Goal: Task Accomplishment & Management: Manage account settings

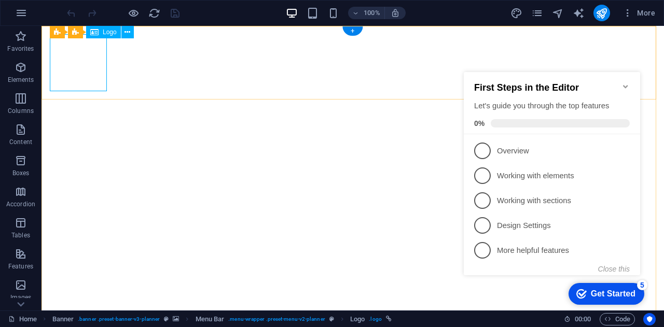
select select "px"
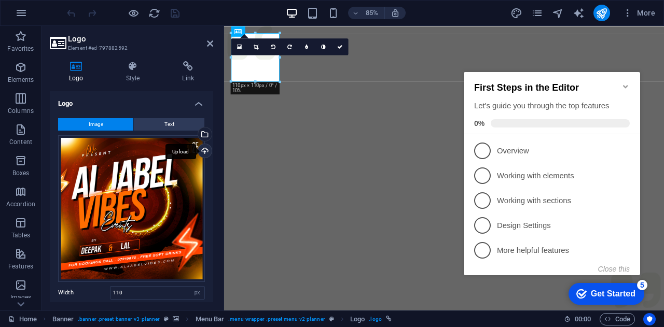
click at [202, 148] on div "Upload" at bounding box center [204, 152] width 16 height 16
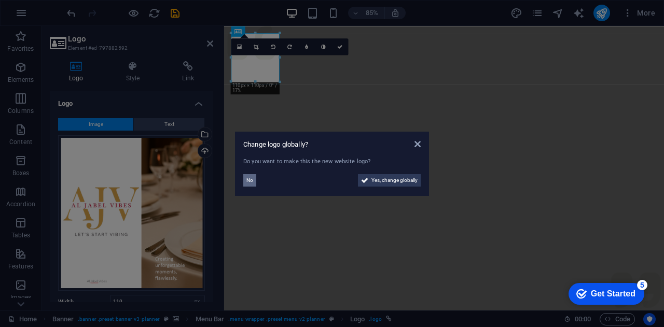
click at [251, 181] on span "No" at bounding box center [249, 180] width 7 height 12
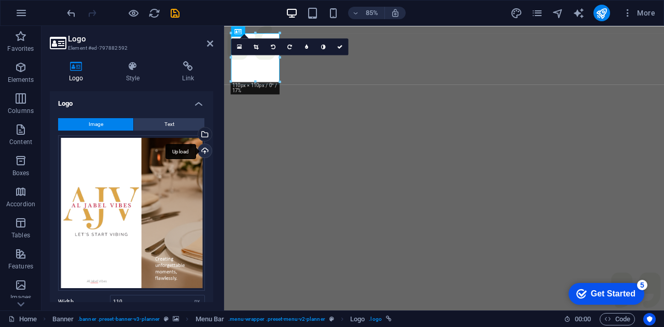
click at [205, 151] on div "Upload" at bounding box center [204, 152] width 16 height 16
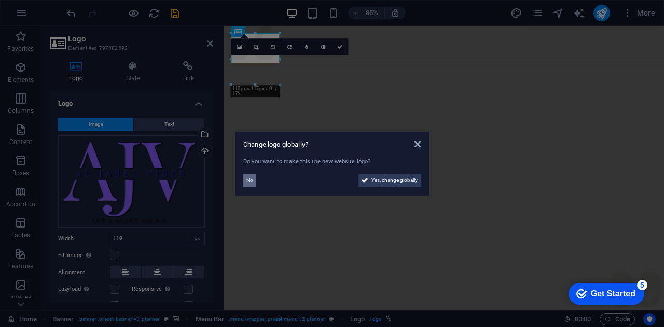
click at [252, 180] on span "No" at bounding box center [249, 180] width 7 height 12
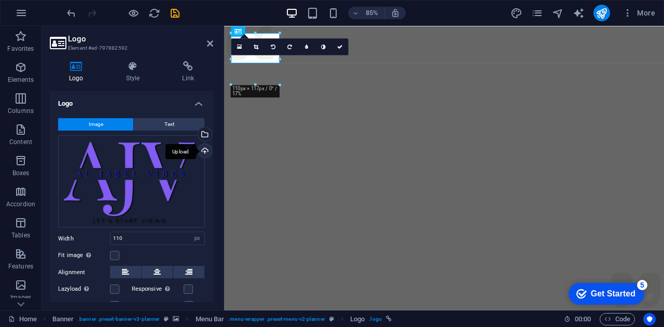
click at [202, 152] on div "Upload" at bounding box center [204, 152] width 16 height 16
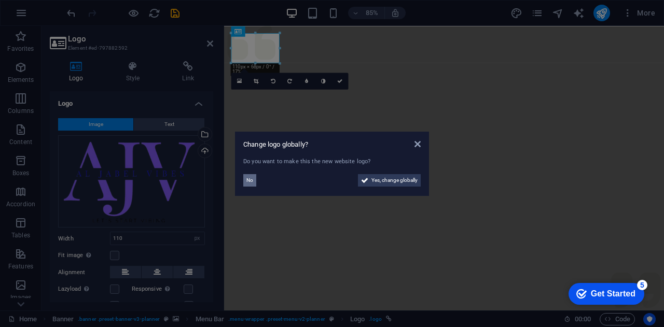
click at [249, 185] on span "No" at bounding box center [249, 180] width 7 height 12
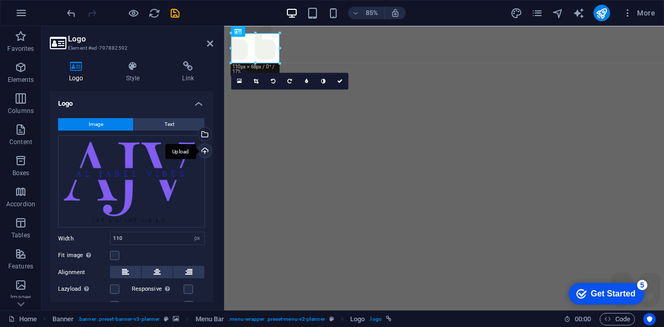
click at [204, 150] on div "Upload" at bounding box center [204, 152] width 16 height 16
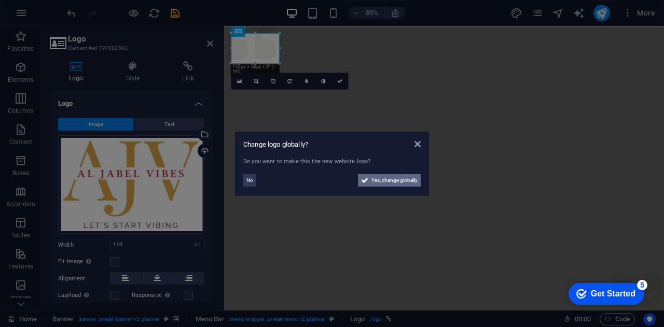
click at [409, 180] on span "Yes, change globally" at bounding box center [394, 180] width 46 height 12
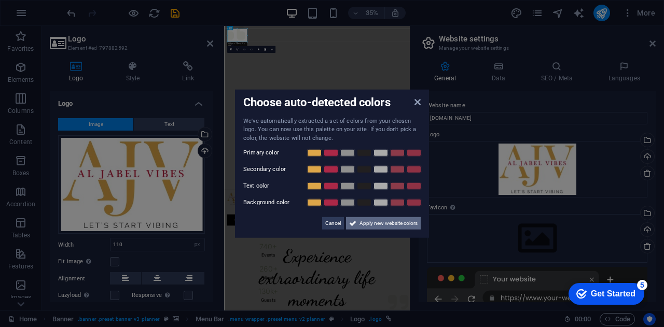
click at [384, 226] on span "Apply new website colors" at bounding box center [388, 223] width 58 height 12
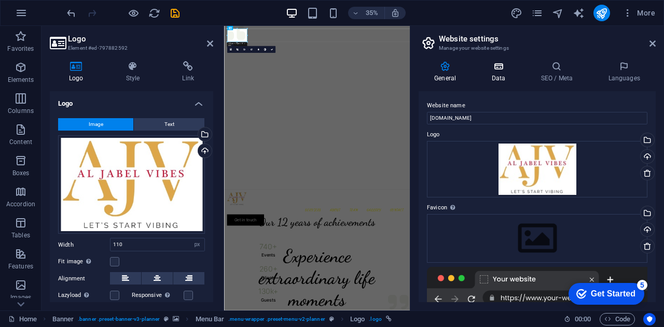
click at [501, 76] on h4 "Data" at bounding box center [500, 72] width 49 height 22
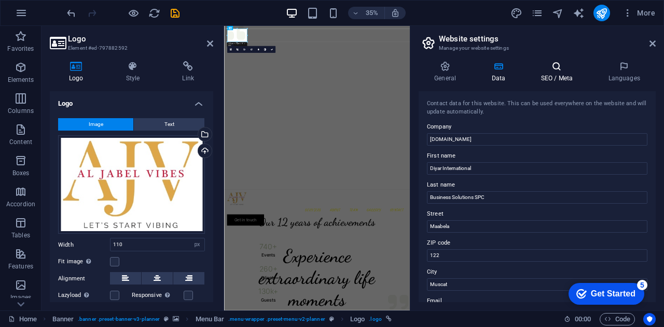
click at [554, 72] on h4 "SEO / Meta" at bounding box center [558, 72] width 67 height 22
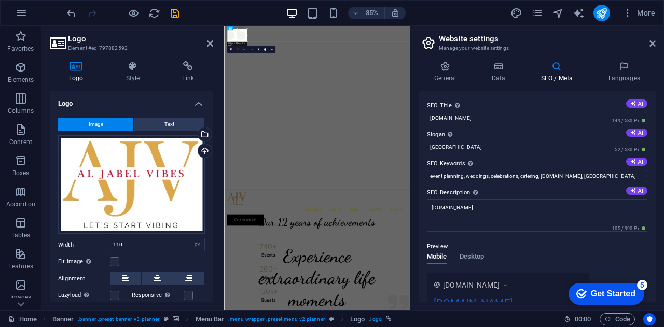
click at [599, 178] on input "event planning, weddings, celebrations, catering, [DOMAIN_NAME], [GEOGRAPHIC_DA…" at bounding box center [537, 176] width 220 height 12
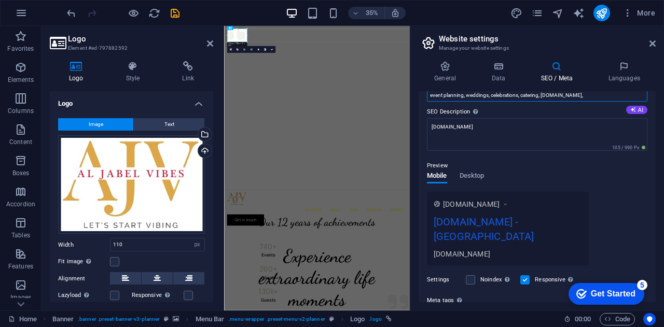
scroll to position [90, 0]
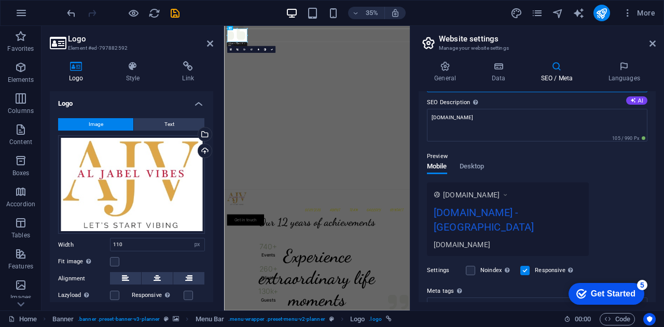
type input "event planning, weddings, celebrations, catering, [DOMAIN_NAME],"
click at [544, 212] on div "[DOMAIN_NAME] - [GEOGRAPHIC_DATA]" at bounding box center [508, 222] width 148 height 35
click at [509, 194] on icon at bounding box center [505, 195] width 7 height 10
click at [496, 194] on span "[DOMAIN_NAME]" at bounding box center [471, 195] width 57 height 10
drag, startPoint x: 489, startPoint y: 212, endPoint x: 477, endPoint y: 163, distance: 50.1
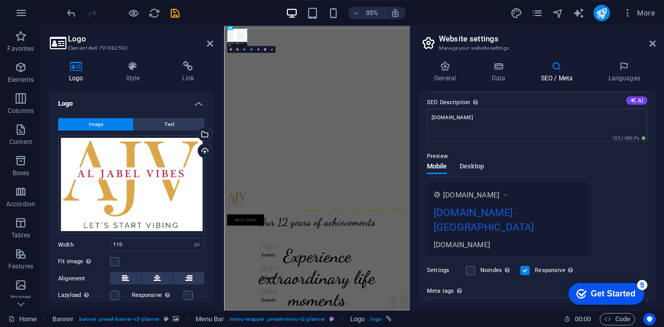
click at [477, 163] on div "Preview Mobile Desktop [DOMAIN_NAME] [DOMAIN_NAME] - [GEOGRAPHIC_DATA] [DOMAIN_…" at bounding box center [537, 199] width 220 height 114
click at [477, 163] on span "Desktop" at bounding box center [472, 167] width 25 height 15
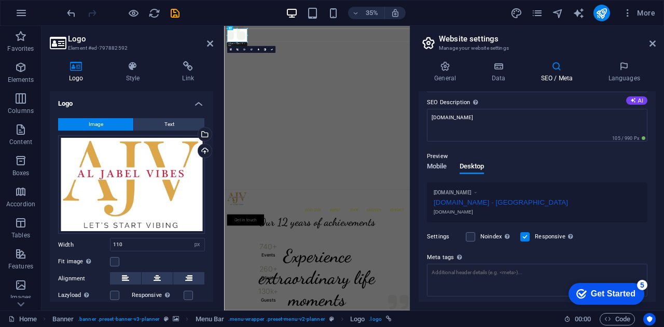
click at [438, 162] on span "Mobile" at bounding box center [437, 167] width 20 height 15
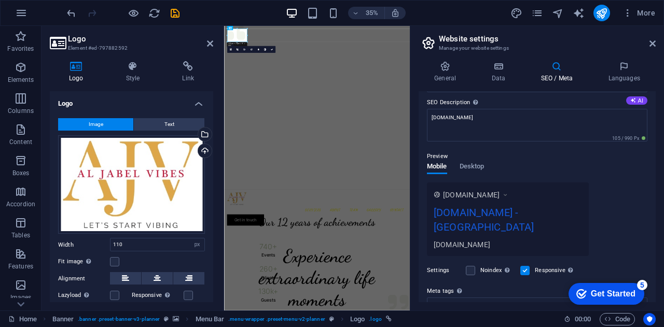
scroll to position [0, 0]
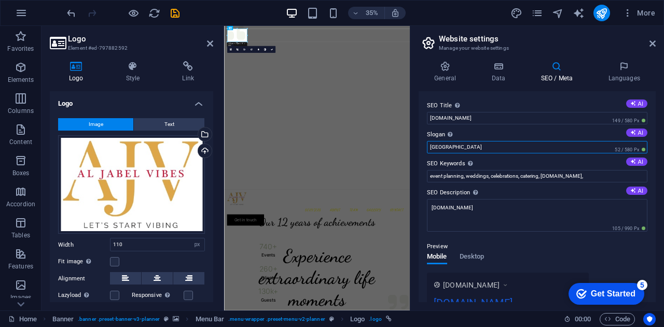
click at [449, 144] on input "[GEOGRAPHIC_DATA]" at bounding box center [537, 147] width 220 height 12
type input "l"
type input "Let's start Vibing"
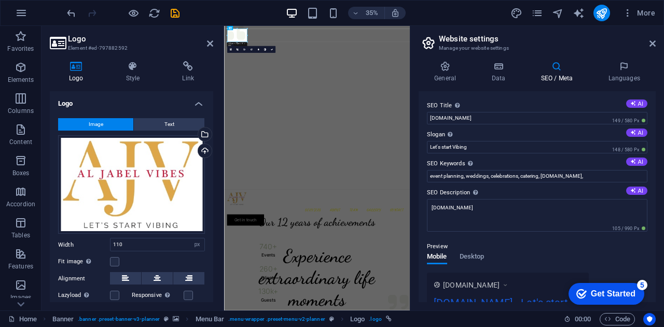
drag, startPoint x: 656, startPoint y: 192, endPoint x: 663, endPoint y: 235, distance: 43.2
click at [663, 235] on div "General Data SEO / Meta Languages Website name [DOMAIN_NAME] Logo Drag files he…" at bounding box center [537, 182] width 254 height 258
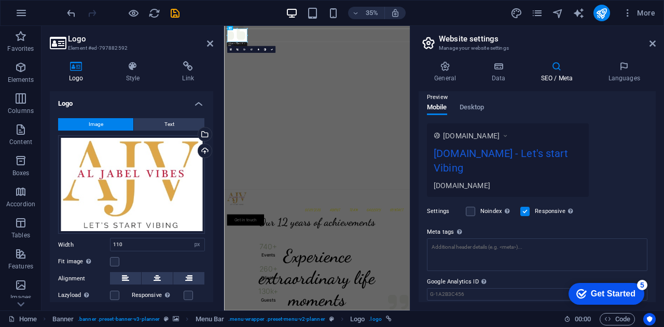
scroll to position [156, 0]
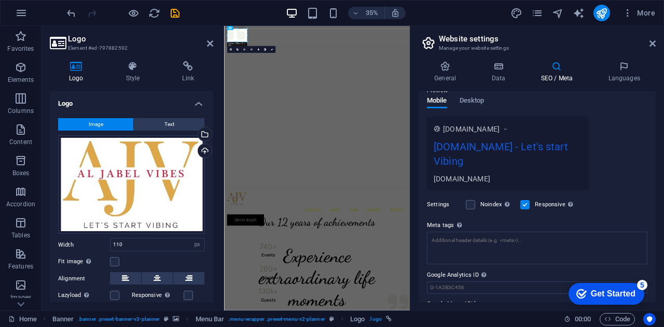
drag, startPoint x: 652, startPoint y: 229, endPoint x: 655, endPoint y: 274, distance: 45.7
click at [655, 274] on div "SEO Title The title of your website - make it something that stands out in sear…" at bounding box center [537, 196] width 237 height 211
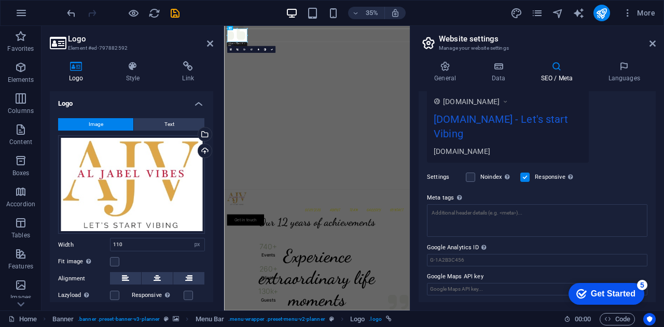
click at [607, 296] on div "Get Started" at bounding box center [613, 293] width 45 height 9
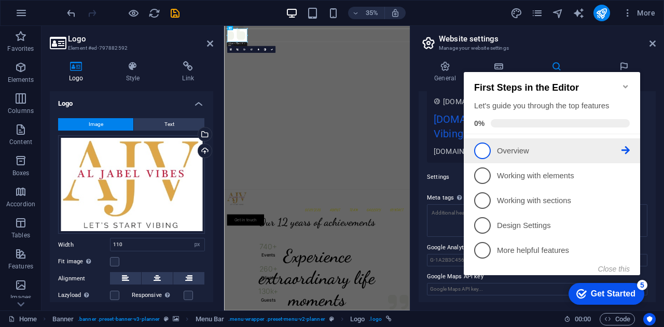
click at [484, 150] on span "1" at bounding box center [482, 151] width 17 height 17
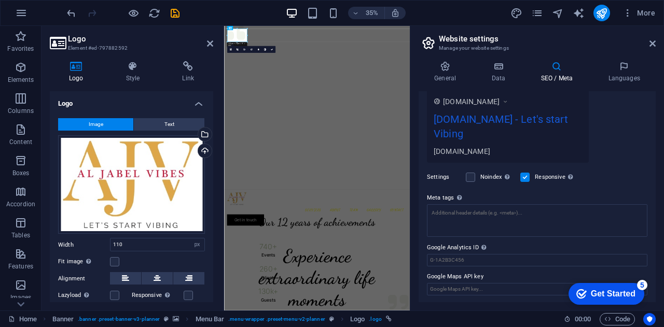
scroll to position [0, 0]
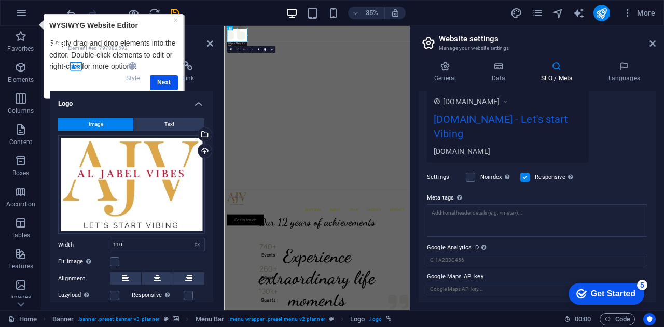
drag, startPoint x: 656, startPoint y: 228, endPoint x: 656, endPoint y: 124, distance: 104.2
click at [656, 124] on div "General Data SEO / Meta Languages Website name [DOMAIN_NAME] Logo Drag files he…" at bounding box center [537, 182] width 254 height 258
click at [158, 81] on h4 "Style" at bounding box center [135, 72] width 57 height 22
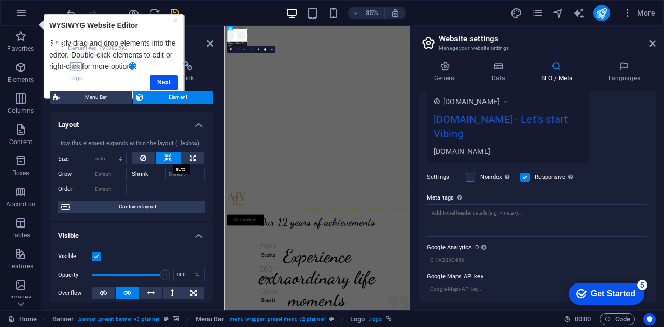
click at [165, 154] on icon at bounding box center [167, 158] width 7 height 12
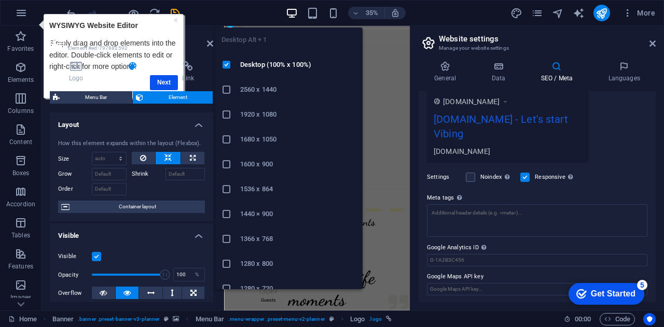
click at [291, 9] on icon "button" at bounding box center [292, 13] width 12 height 12
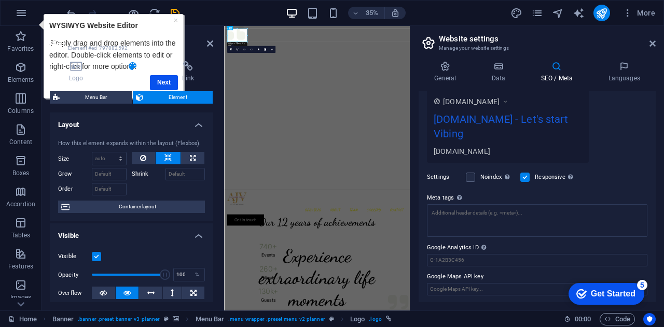
click at [220, 3] on div "35% More" at bounding box center [332, 13] width 663 height 25
click at [624, 76] on h4 "Languages" at bounding box center [623, 72] width 63 height 22
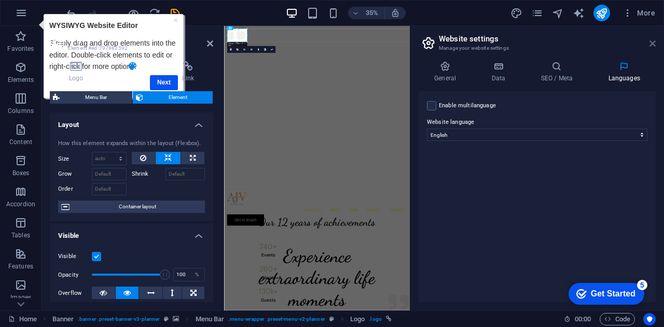
click at [650, 46] on icon at bounding box center [652, 43] width 6 height 8
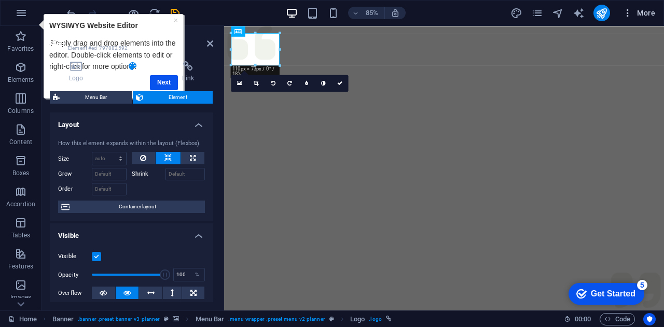
click at [642, 12] on span "More" at bounding box center [638, 13] width 33 height 10
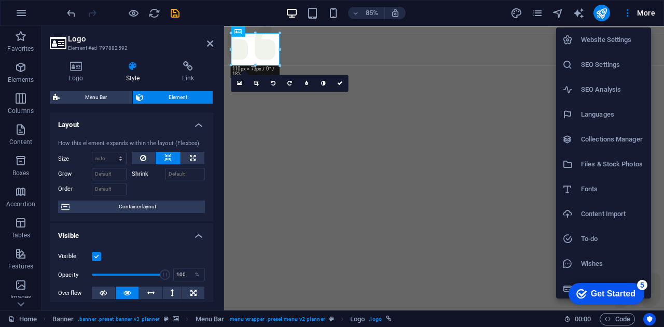
click at [595, 115] on h6 "Languages" at bounding box center [613, 114] width 64 height 12
select select "41"
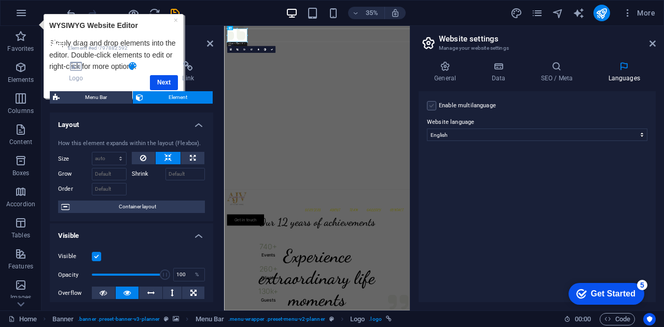
click at [432, 106] on label at bounding box center [431, 105] width 9 height 9
click at [0, 0] on input "Enable multilanguage To disable multilanguage delete all languages until only o…" at bounding box center [0, 0] width 0 height 0
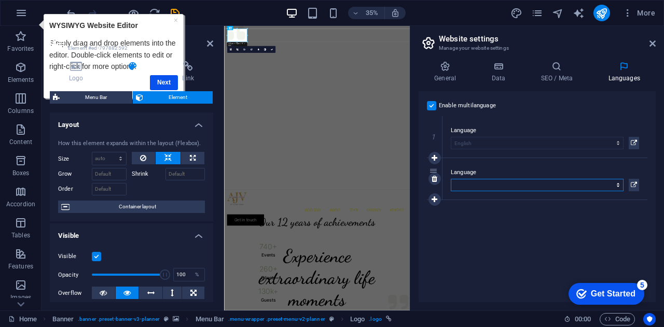
click at [477, 184] on select "Abkhazian Afar Afrikaans Akan Albanian Amharic Arabic Aragonese Armenian Assame…" at bounding box center [537, 185] width 173 height 12
select select "6"
click at [477, 184] on select "Abkhazian Afar Afrikaans Akan Albanian Amharic Arabic Aragonese Armenian Assame…" at bounding box center [537, 185] width 173 height 12
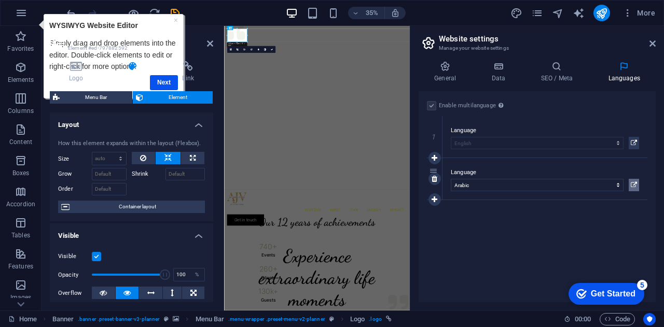
click at [634, 183] on icon at bounding box center [634, 185] width 6 height 12
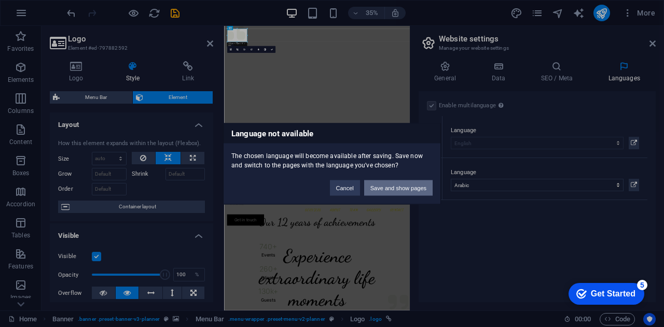
click at [383, 189] on button "Save and show pages" at bounding box center [398, 188] width 68 height 16
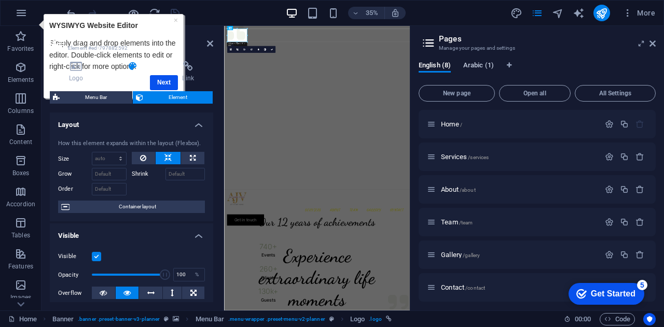
click at [477, 67] on span "Arabic (1)" at bounding box center [478, 66] width 31 height 15
click at [428, 68] on span "English (8)" at bounding box center [435, 66] width 32 height 15
click at [468, 65] on span "Arabic (1)" at bounding box center [478, 66] width 31 height 15
click at [623, 158] on span "Translate" at bounding box center [629, 157] width 27 height 8
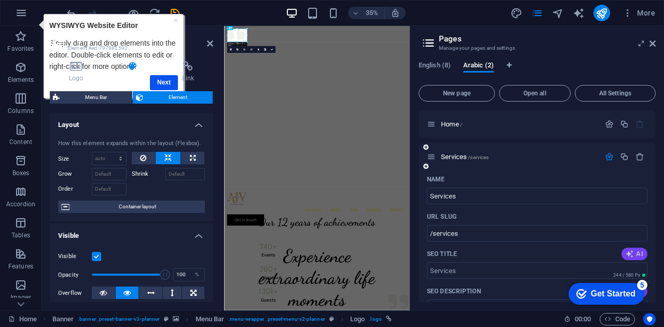
click at [635, 251] on span "AI" at bounding box center [634, 254] width 18 height 8
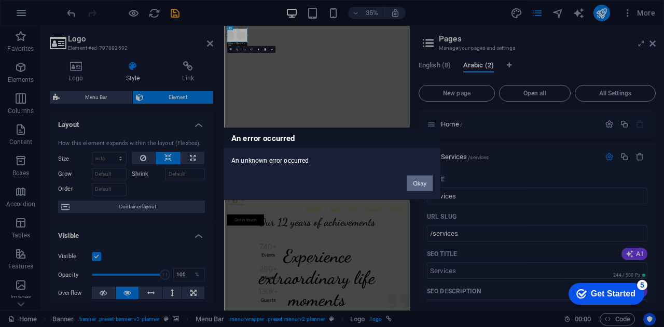
click at [420, 181] on button "Okay" at bounding box center [420, 183] width 26 height 16
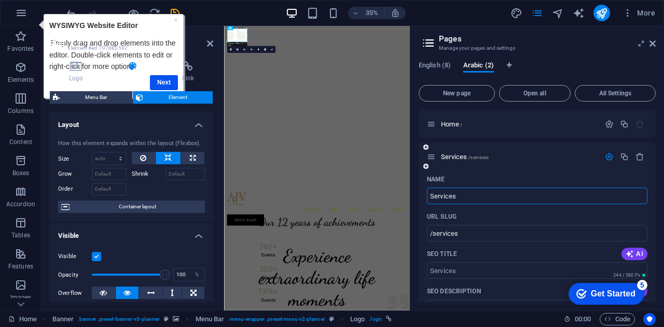
click at [455, 192] on input "Services" at bounding box center [537, 196] width 220 height 17
paste input "خِدْمَة"
type input "خِدْمَة"
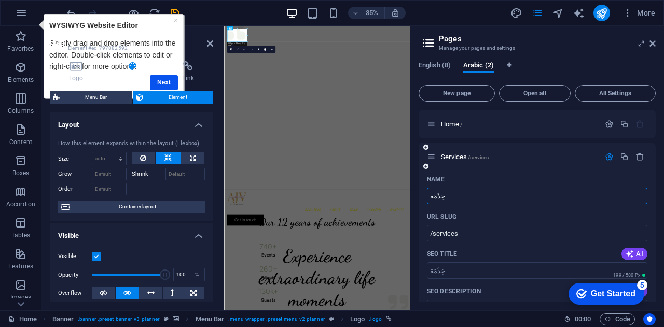
type input "/"
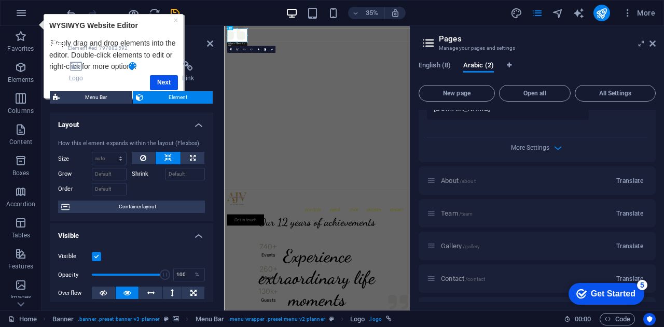
scroll to position [397, 0]
type input "خِدْمَة"
click at [622, 178] on span "Translate" at bounding box center [629, 179] width 27 height 8
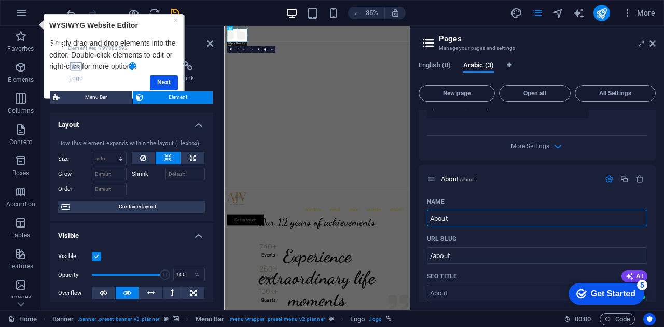
drag, startPoint x: 477, startPoint y: 216, endPoint x: 410, endPoint y: 223, distance: 67.7
click at [410, 223] on aside "Pages Manage your pages and settings English (8) Arabic (3) New page Open all A…" at bounding box center [537, 168] width 254 height 285
paste input "عن الشركة"
type input "عن الشركة"
type input "/"
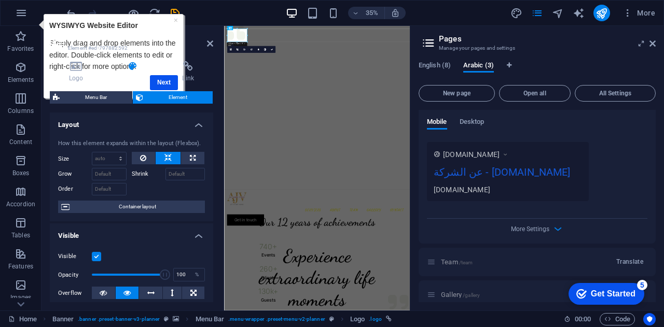
scroll to position [737, 0]
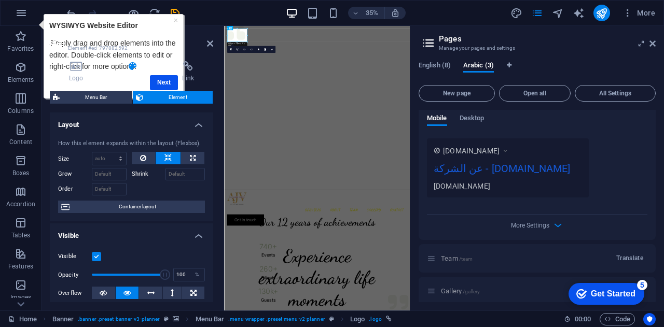
type input "عن الشركة"
drag, startPoint x: 652, startPoint y: 259, endPoint x: 655, endPoint y: 254, distance: 5.8
click at [655, 254] on div "Home / خِدْمَة / Name خِدْمَة ​ URL SLUG / ​ SEO Title AI ​ 199 / 580 Px SEO De…" at bounding box center [537, 206] width 237 height 192
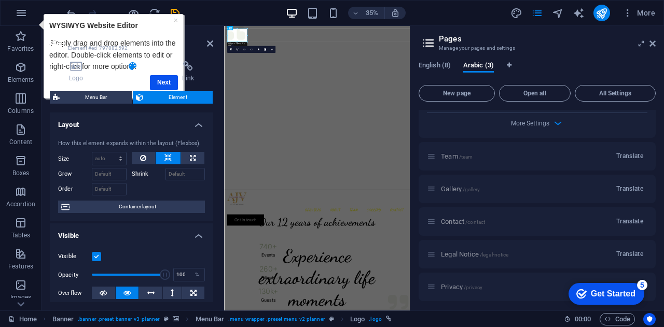
scroll to position [839, 0]
click at [616, 154] on span "Translate" at bounding box center [629, 156] width 27 height 8
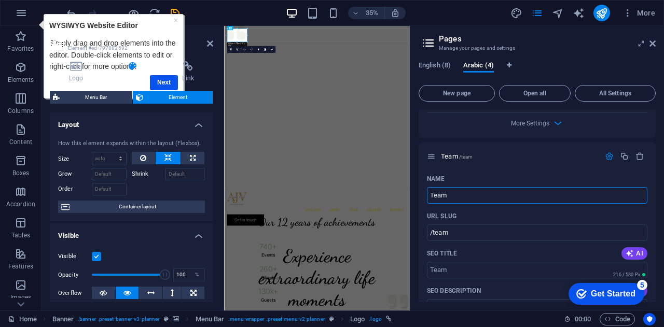
drag, startPoint x: 473, startPoint y: 193, endPoint x: 413, endPoint y: 192, distance: 60.2
click at [413, 192] on div "English (8) Arabic (4) New page Open all All Settings Home / خِدْمَة / Name خِد…" at bounding box center [537, 182] width 254 height 258
click at [474, 190] on input "Team" at bounding box center [537, 195] width 220 height 17
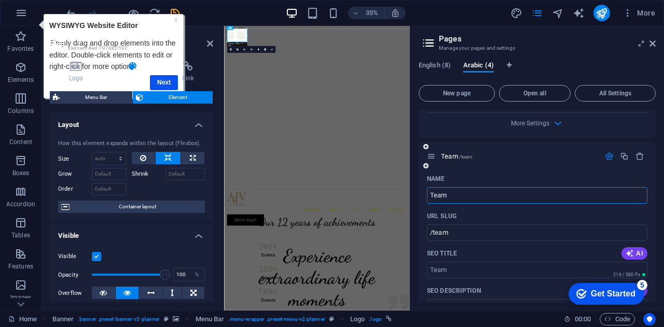
paste input "الفريق"
type input "الفريق"
type input "/"
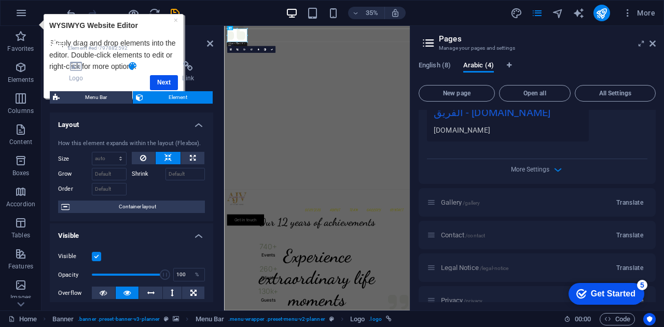
scroll to position [1217, 0]
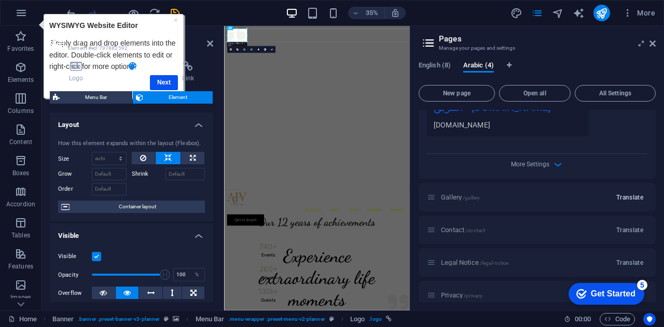
type input "الفريق"
click at [632, 198] on span "Translate" at bounding box center [629, 197] width 27 height 8
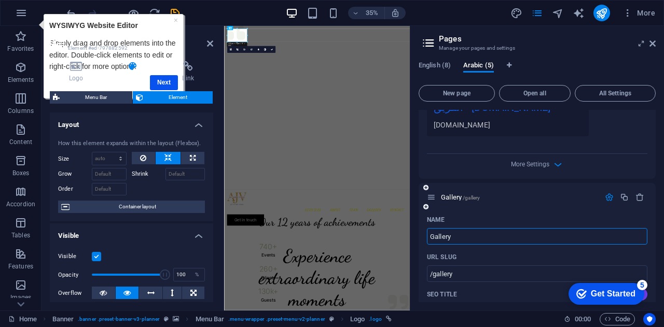
drag, startPoint x: 466, startPoint y: 235, endPoint x: 421, endPoint y: 239, distance: 45.3
click at [463, 234] on input "Gallery" at bounding box center [537, 236] width 220 height 17
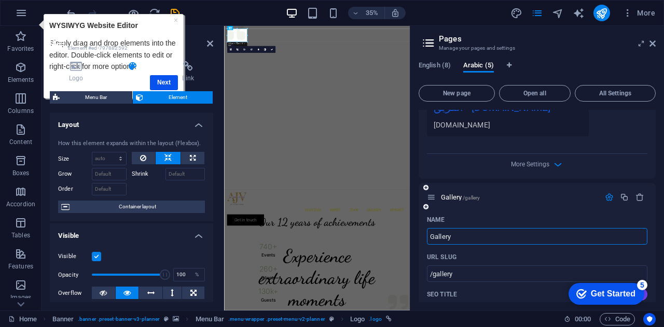
paste input "رواق"
type input "رواق"
type input "/"
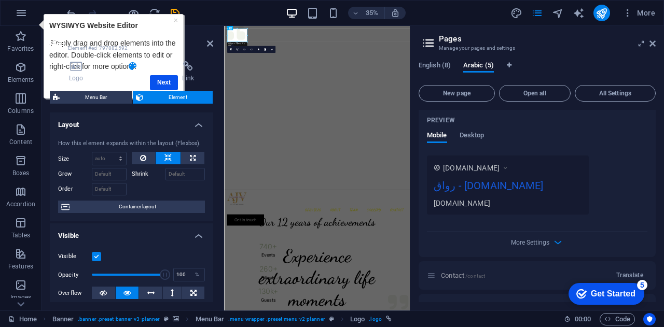
scroll to position [1614, 0]
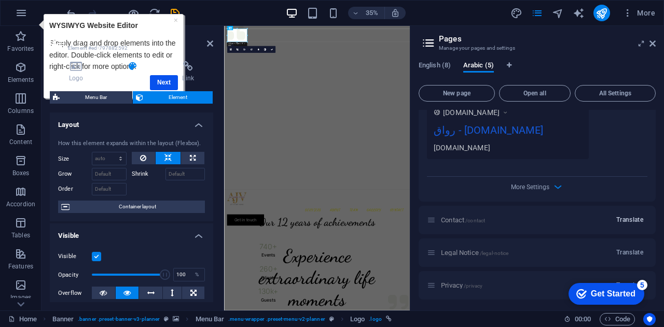
type input "رواق"
click at [631, 218] on span "Translate" at bounding box center [629, 220] width 27 height 8
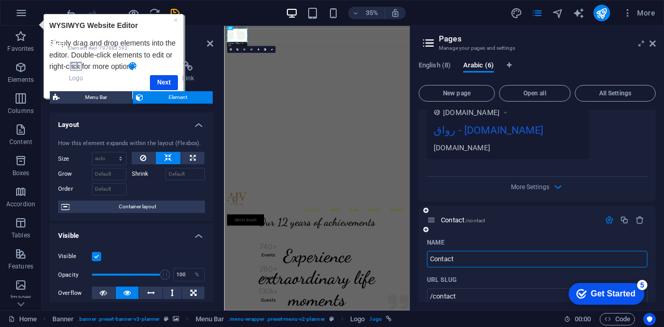
click at [455, 257] on input "Contact" at bounding box center [537, 259] width 220 height 17
click at [465, 257] on input "Contact" at bounding box center [537, 259] width 220 height 17
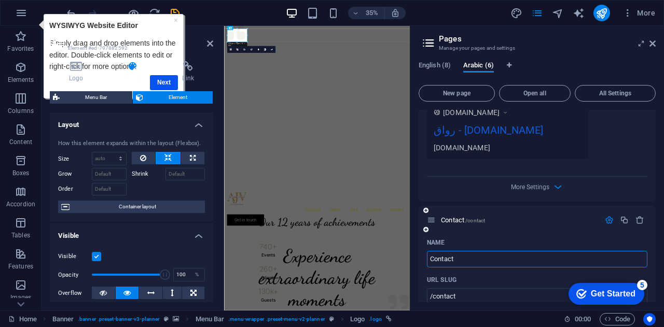
paste input "اتصل"
type input "اتصل"
type input "/"
type input "اتصل"
drag, startPoint x: 652, startPoint y: 260, endPoint x: 656, endPoint y: 268, distance: 8.4
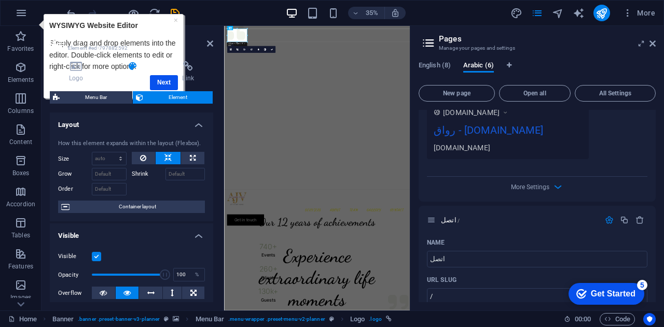
click at [656, 268] on div "English (8) Arabic (6) New page Open all All Settings Home / خِدْمَة / Name خِد…" at bounding box center [537, 182] width 254 height 258
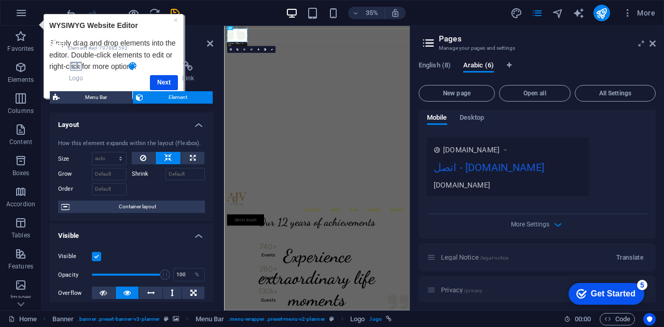
scroll to position [2000, 0]
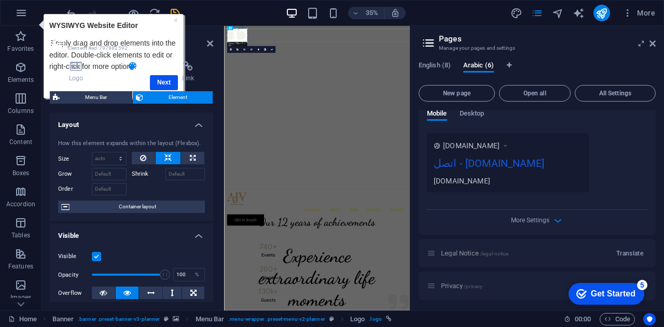
click at [476, 285] on div "Privacy /privacy Translate" at bounding box center [537, 286] width 237 height 29
click div "checkmark Get Started 5 First Steps in the Editor Let's guide you through the t…"
click at [457, 283] on div "Privacy /privacy Translate" at bounding box center [537, 286] width 237 height 29
click at [430, 287] on div "Privacy /privacy Translate" at bounding box center [537, 286] width 237 height 29
click at [625, 252] on span "Translate" at bounding box center [629, 253] width 27 height 8
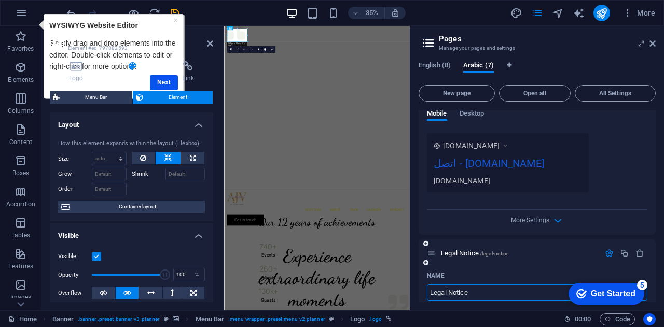
drag, startPoint x: 471, startPoint y: 289, endPoint x: 422, endPoint y: 289, distance: 48.8
click at [468, 289] on input "Legal Notice" at bounding box center [537, 292] width 220 height 17
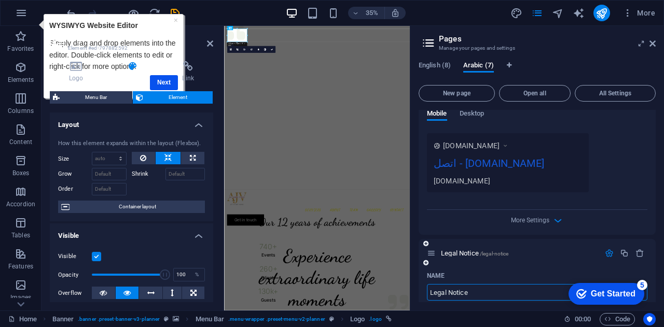
click at [468, 289] on input "Legal Notice" at bounding box center [537, 292] width 220 height 17
paste input "إشعار قانوني"
type input "إشعار قانوني"
type input "/"
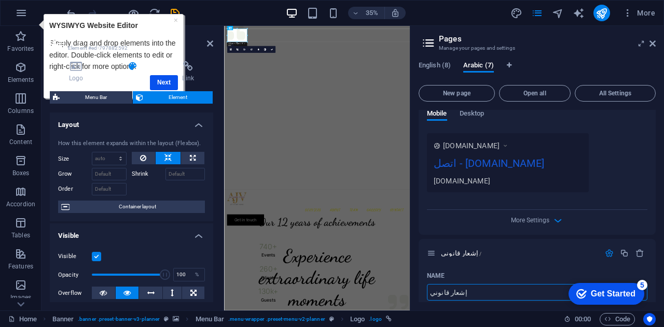
type input "إشعار قانوني"
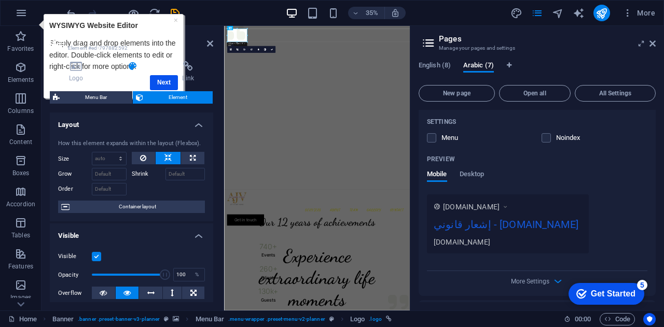
scroll to position [2386, 0]
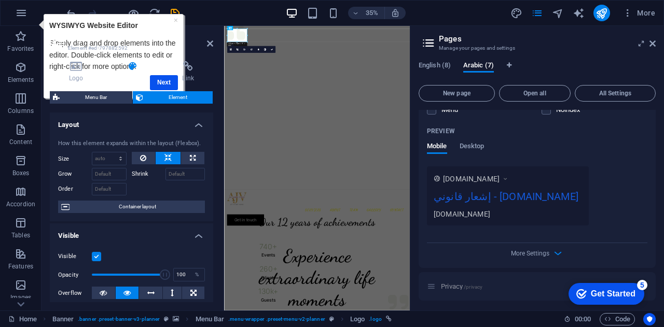
type input "إشعار قانوني"
click at [661, 309] on div "English (8) Arabic (7) New page Open all All Settings Home / خِدْمَة / Name خِد…" at bounding box center [537, 182] width 254 height 258
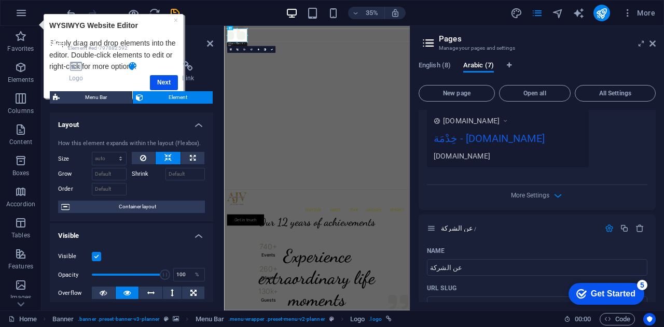
scroll to position [0, 0]
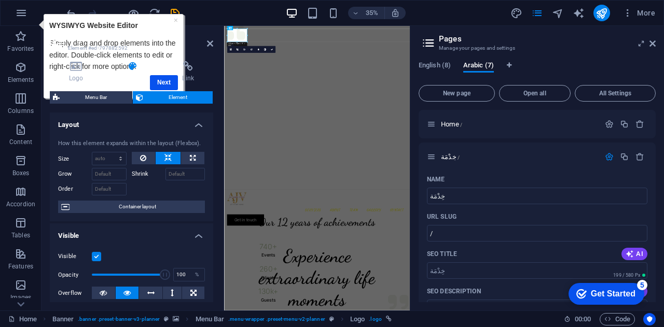
drag, startPoint x: 652, startPoint y: 115, endPoint x: 659, endPoint y: 130, distance: 16.8
click at [659, 130] on div "English (8) Arabic (7) New page Open all All Settings Home / خِدْمَة / Name خِد…" at bounding box center [537, 182] width 254 height 258
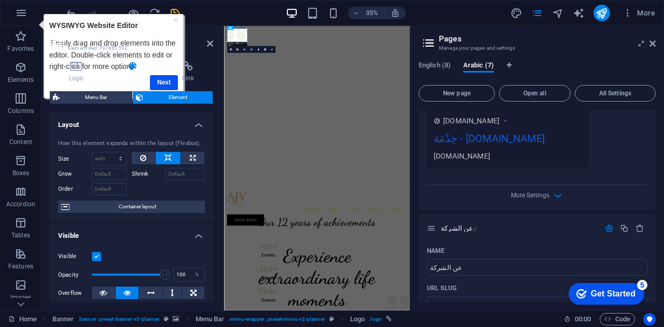
scroll to position [352, 0]
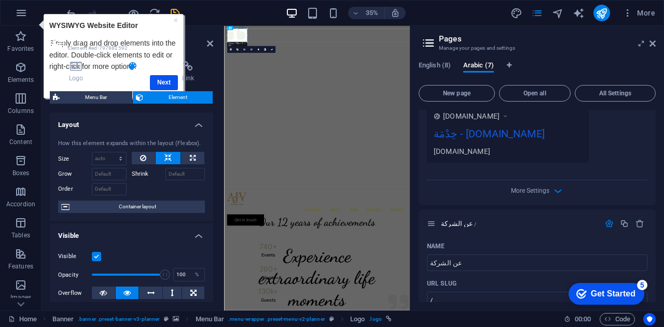
click at [450, 133] on div "خِدْمَة - [DOMAIN_NAME]" at bounding box center [508, 136] width 148 height 20
drag, startPoint x: 546, startPoint y: 131, endPoint x: 434, endPoint y: 133, distance: 112.0
click at [434, 133] on div "خِدْمَة - [DOMAIN_NAME]" at bounding box center [508, 136] width 148 height 20
click at [437, 134] on div "خِدْمَة - [DOMAIN_NAME]" at bounding box center [508, 136] width 148 height 20
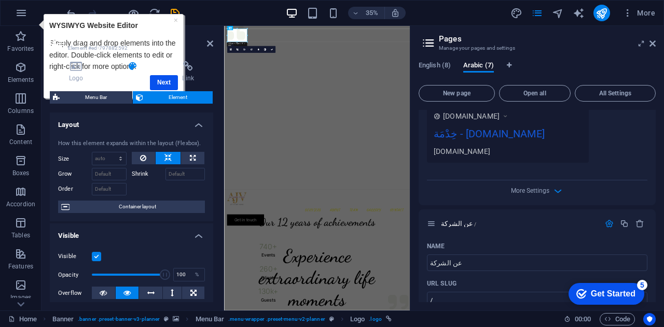
click at [437, 134] on div "خِدْمَة - [DOMAIN_NAME]" at bounding box center [508, 136] width 148 height 20
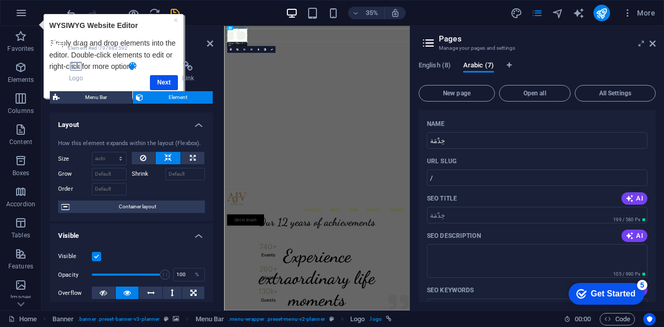
scroll to position [60, 0]
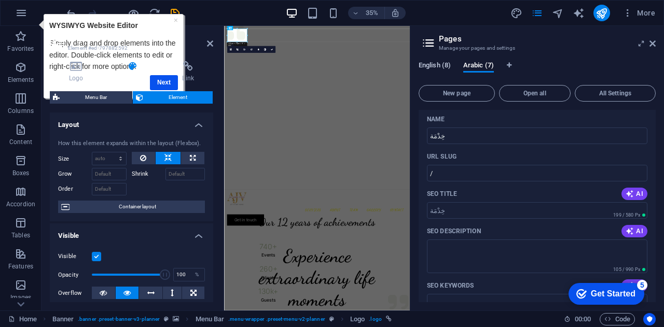
click at [431, 65] on span "English (8)" at bounding box center [435, 66] width 32 height 15
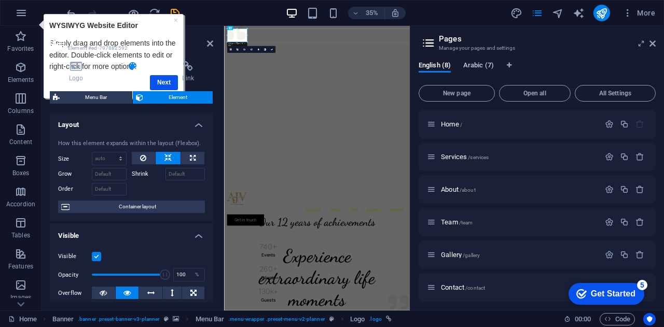
click at [474, 63] on span "Arabic (7)" at bounding box center [478, 66] width 31 height 15
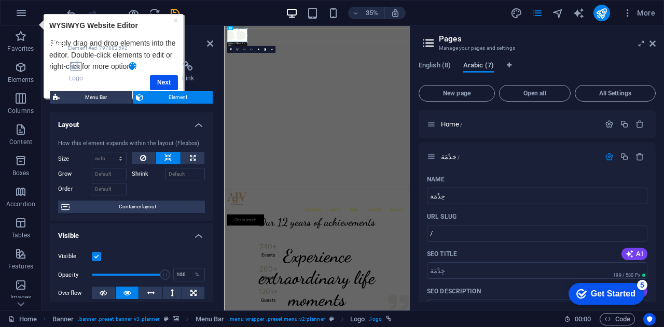
scroll to position [2084, 0]
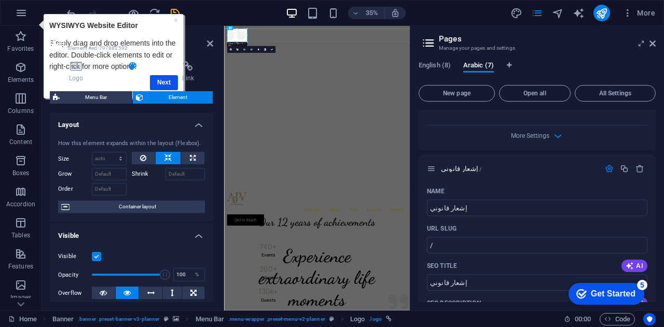
click at [628, 135] on div "More Settings" at bounding box center [537, 134] width 220 height 17
click at [557, 133] on icon "button" at bounding box center [558, 136] width 12 height 12
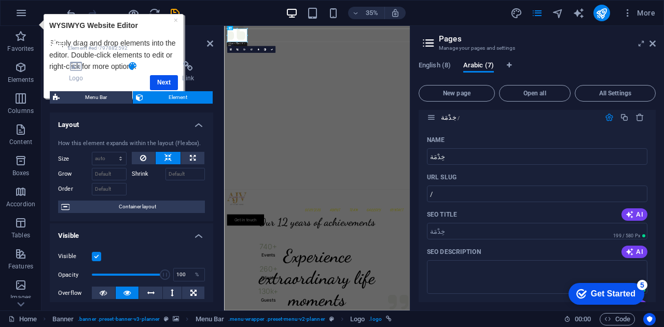
scroll to position [0, 0]
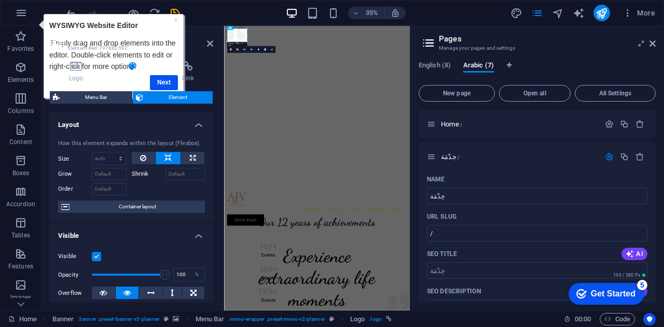
drag, startPoint x: 652, startPoint y: 119, endPoint x: 655, endPoint y: 127, distance: 8.6
click at [655, 127] on div "Home / خِدْمَة / Name خِدْمَة ​ URL SLUG / ​ SEO Title AI ​ 199 / 580 Px SEO De…" at bounding box center [537, 206] width 237 height 192
click at [428, 66] on span "English (8)" at bounding box center [435, 66] width 32 height 15
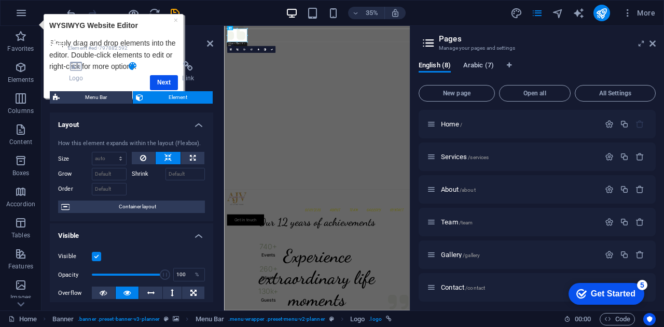
click at [478, 66] on span "Arabic (7)" at bounding box center [478, 66] width 31 height 15
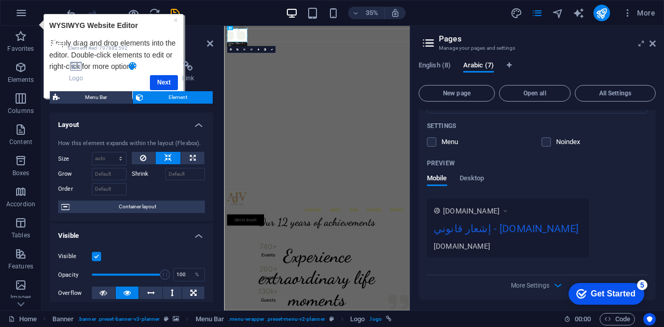
scroll to position [2386, 0]
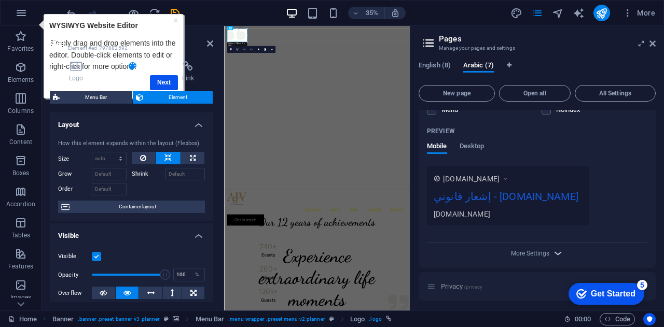
click at [557, 252] on icon "button" at bounding box center [558, 253] width 12 height 12
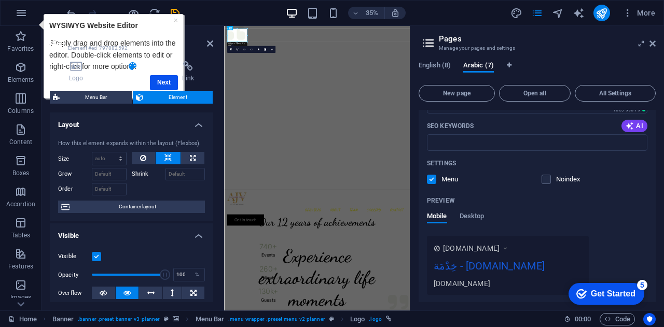
scroll to position [0, 0]
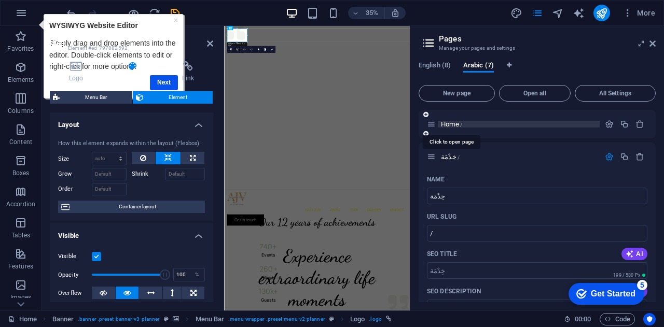
click at [454, 125] on span "Home /" at bounding box center [451, 124] width 21 height 8
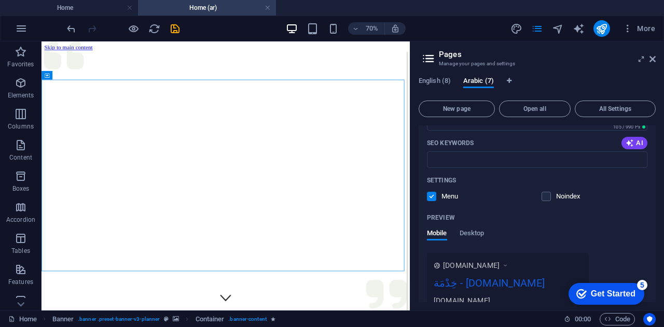
scroll to position [223, 0]
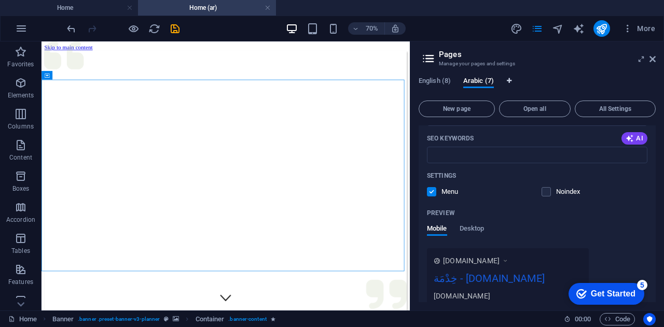
click at [511, 81] on icon "Language Tabs" at bounding box center [509, 81] width 5 height 6
select select "41"
select select "6"
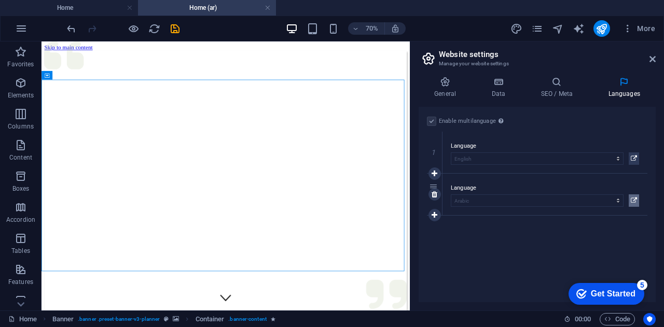
click at [634, 198] on icon at bounding box center [634, 200] width 6 height 12
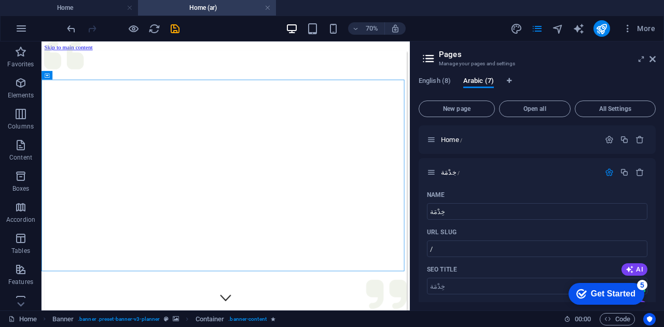
scroll to position [2092, 0]
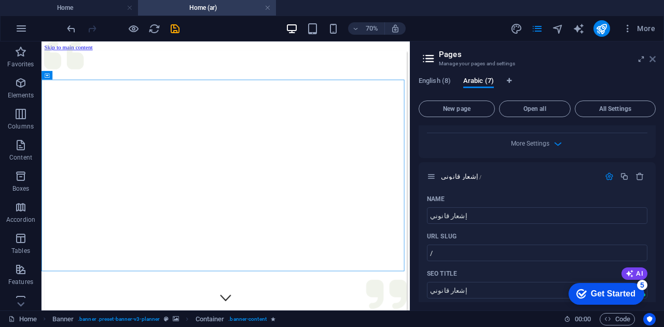
click at [650, 60] on icon at bounding box center [652, 59] width 6 height 8
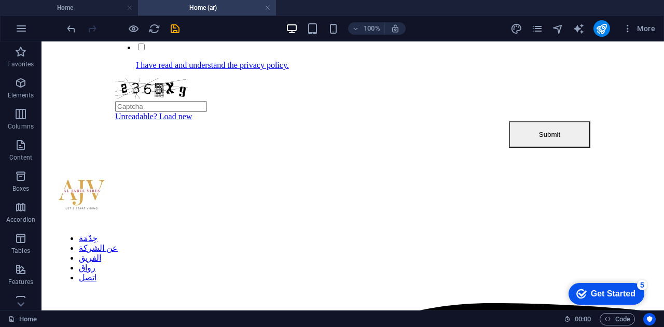
scroll to position [2120, 0]
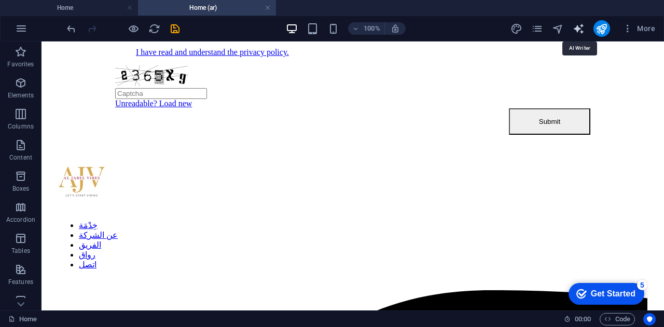
click at [578, 32] on icon "text_generator" at bounding box center [579, 29] width 12 height 12
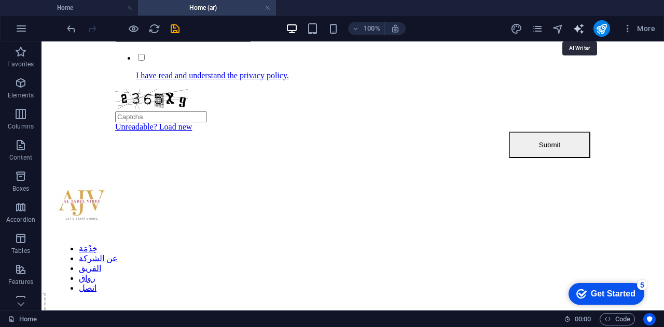
scroll to position [2052, 0]
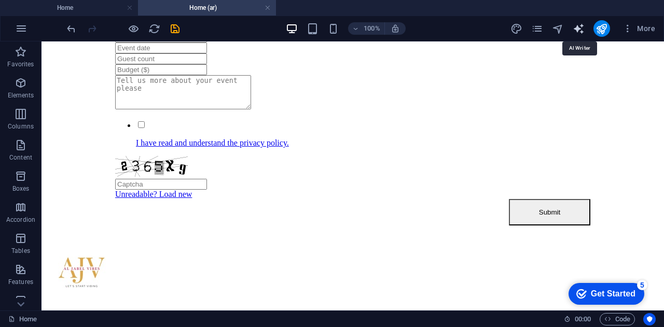
select select "English"
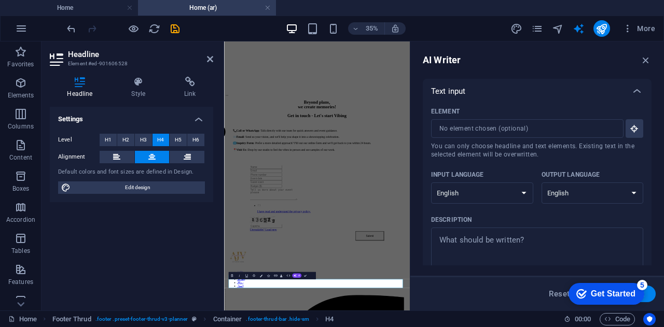
click at [152, 259] on div "Settings Level H1 H2 H3 H4 H5 H6 Alignment Default colors and font sizes are de…" at bounding box center [131, 205] width 163 height 196
click at [603, 27] on icon "publish" at bounding box center [601, 29] width 12 height 12
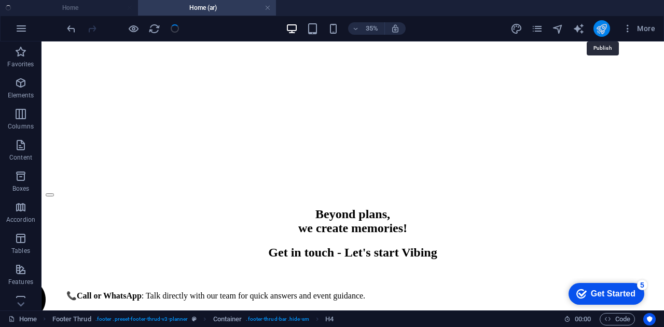
scroll to position [2097, 0]
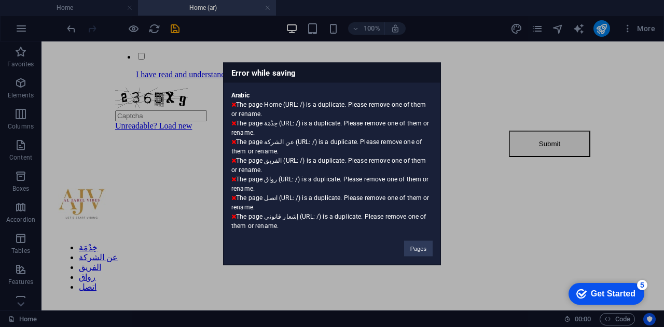
click at [447, 63] on div "Error while saving Arabic The page Home (URL: /) is a duplicate. Please remove …" at bounding box center [332, 163] width 664 height 327
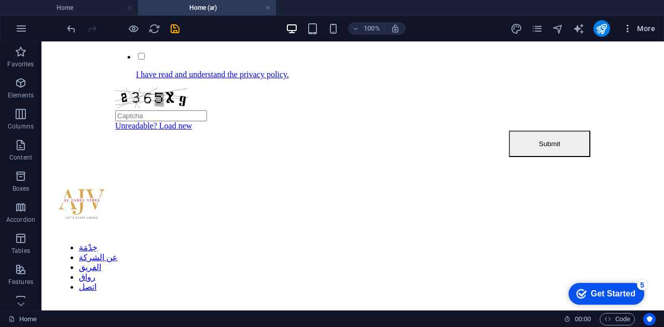
click at [646, 27] on span "More" at bounding box center [638, 28] width 33 height 10
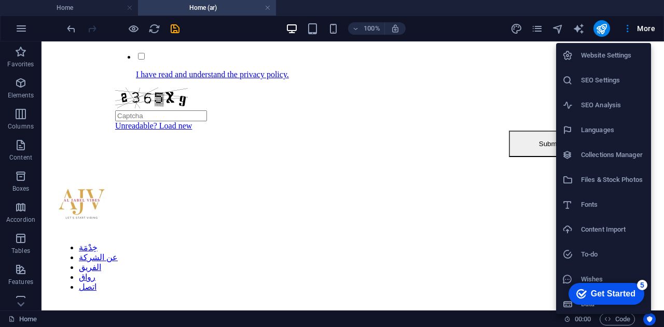
click at [602, 125] on h6 "Languages" at bounding box center [613, 130] width 64 height 12
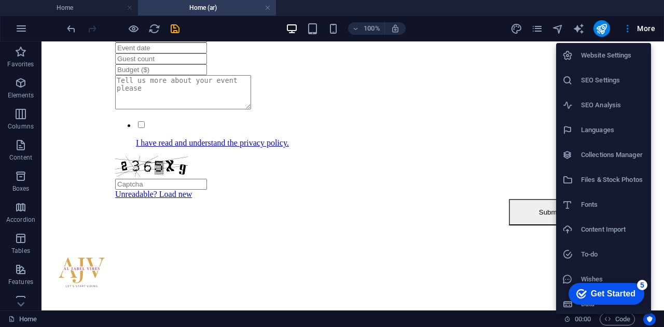
select select "41"
select select "6"
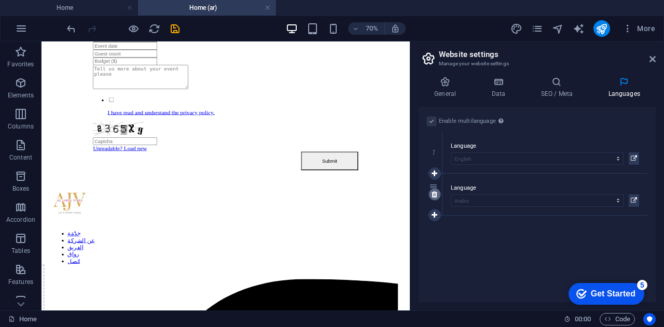
click at [434, 196] on icon at bounding box center [435, 194] width 6 height 7
click at [602, 29] on icon "publish" at bounding box center [601, 29] width 12 height 12
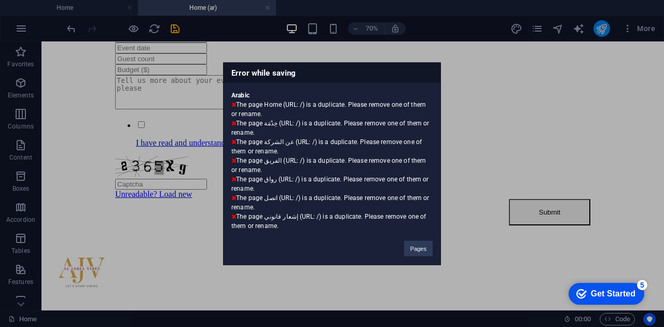
scroll to position [2097, 0]
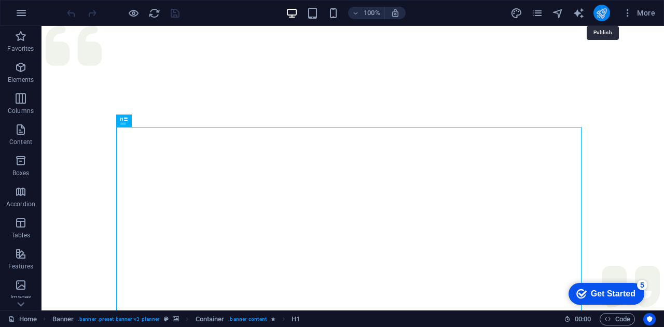
click at [602, 13] on icon "publish" at bounding box center [601, 13] width 12 height 12
